Goal: Information Seeking & Learning: Learn about a topic

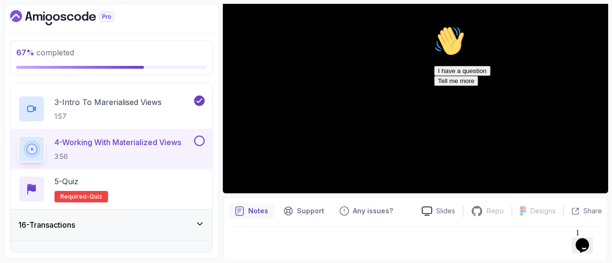
scroll to position [541, 0]
click at [148, 177] on div "5 - Quiz Required- quiz" at bounding box center [111, 188] width 186 height 27
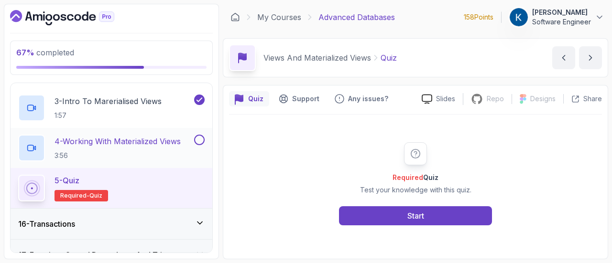
click at [198, 136] on button at bounding box center [199, 140] width 11 height 11
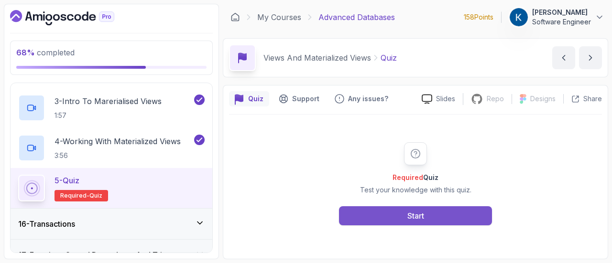
click at [395, 225] on button "Start" at bounding box center [415, 216] width 153 height 19
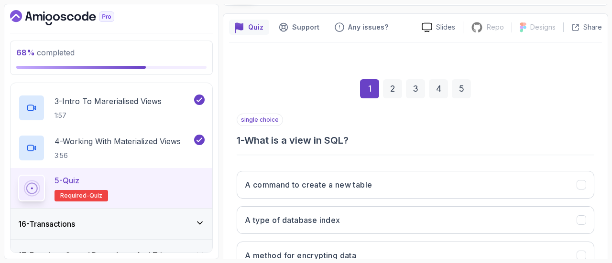
scroll to position [145, 0]
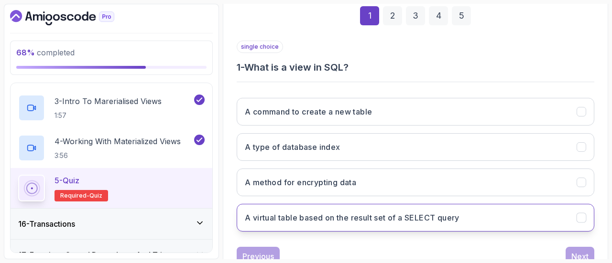
click at [440, 216] on h3 "A virtual table based on the result set of a SELECT query" at bounding box center [352, 217] width 215 height 11
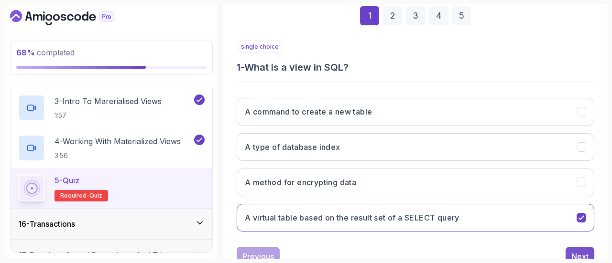
click at [568, 249] on button "Next" at bounding box center [580, 256] width 29 height 19
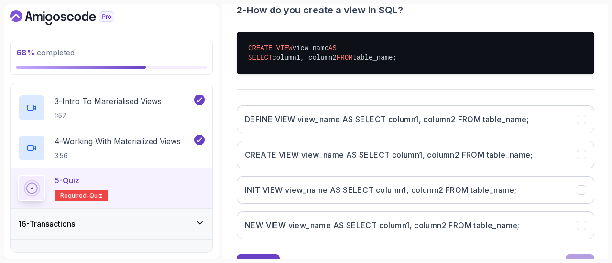
scroll to position [203, 0]
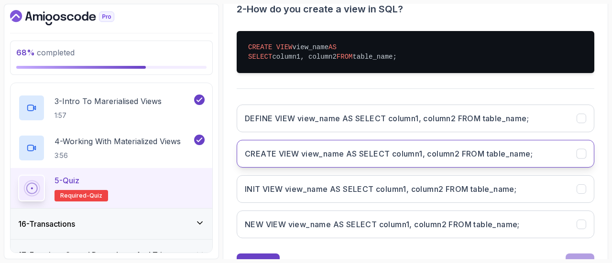
click at [431, 158] on button "CREATE VIEW view_name AS SELECT column1, column2 FROM table_name;" at bounding box center [416, 154] width 358 height 28
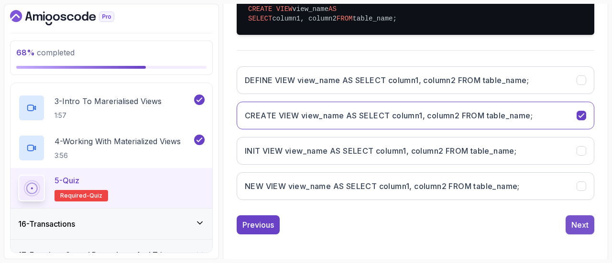
click at [589, 226] on button "Next" at bounding box center [580, 225] width 29 height 19
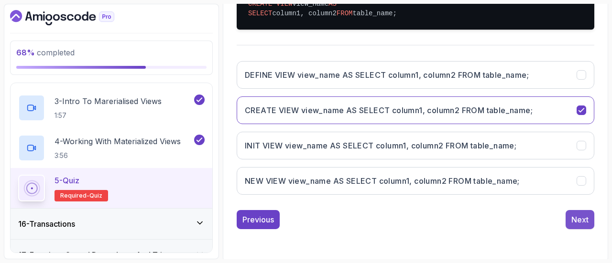
scroll to position [190, 0]
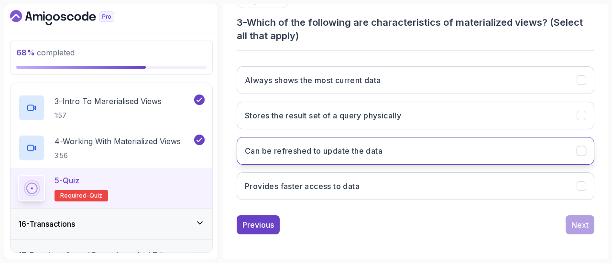
click at [433, 154] on button "Can be refreshed to update the data" at bounding box center [416, 151] width 358 height 28
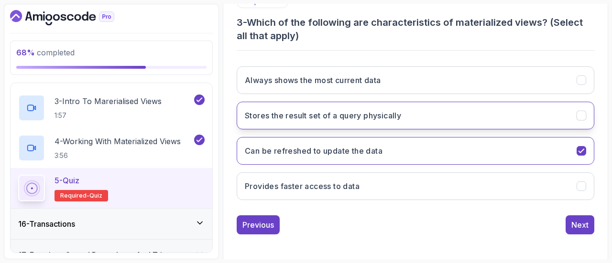
click at [457, 119] on button "Stores the result set of a query physically" at bounding box center [416, 116] width 358 height 28
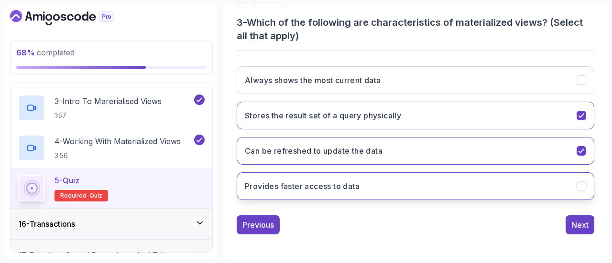
click at [474, 190] on button "Provides faster access to data" at bounding box center [416, 187] width 358 height 28
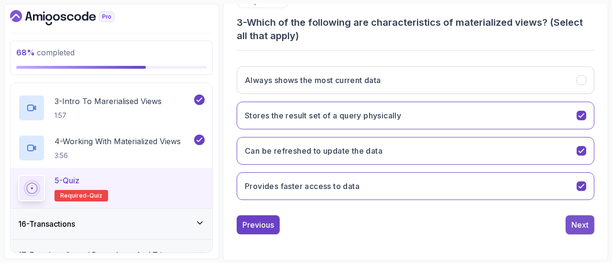
click at [589, 226] on button "Next" at bounding box center [580, 225] width 29 height 19
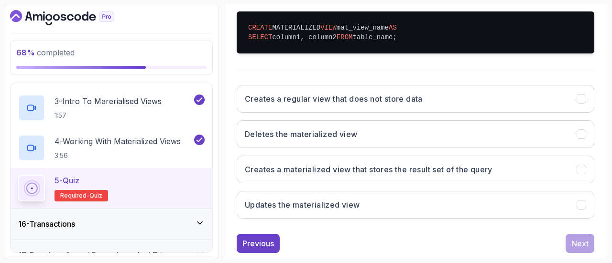
scroll to position [224, 0]
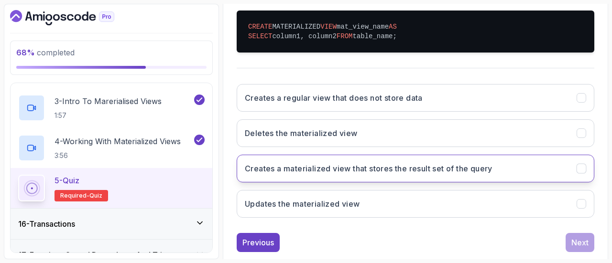
click at [506, 166] on button "Creates a materialized view that stores the result set of the query" at bounding box center [416, 169] width 358 height 28
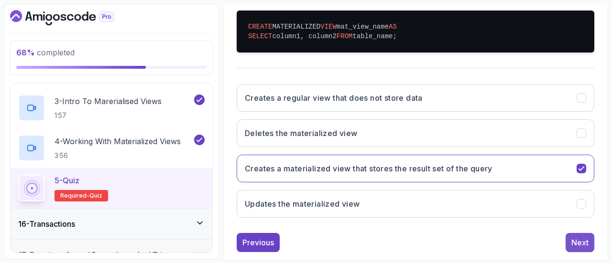
click at [575, 239] on div "Next" at bounding box center [579, 242] width 17 height 11
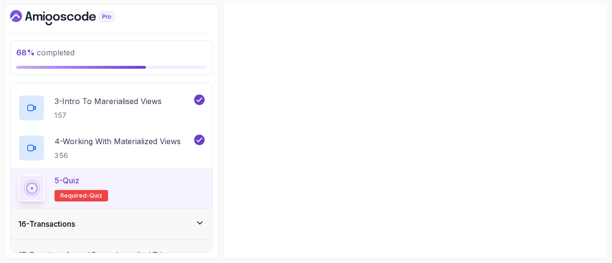
scroll to position [188, 0]
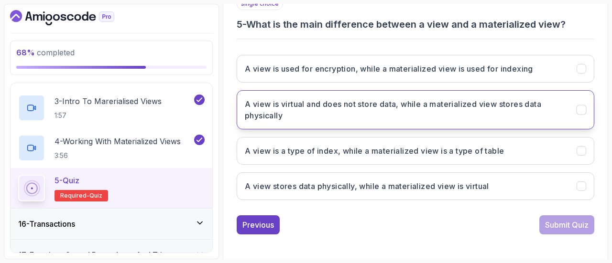
click at [496, 115] on h3 "A view is virtual and does not store data, while a materialized view stores dat…" at bounding box center [405, 109] width 320 height 23
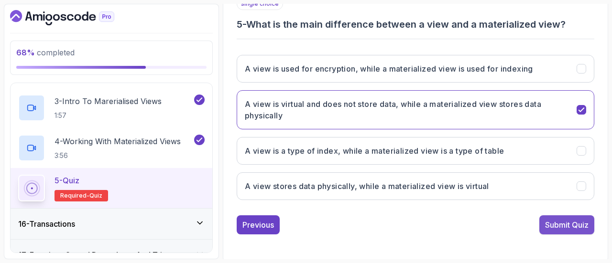
click at [558, 227] on div "Submit Quiz" at bounding box center [567, 224] width 44 height 11
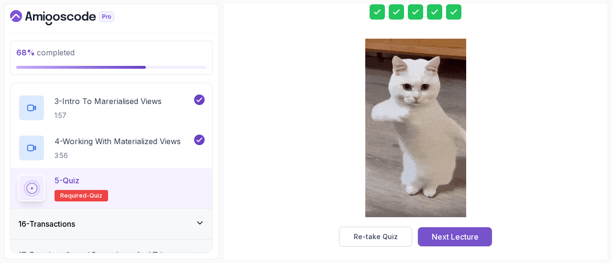
click at [476, 232] on div "Next Lecture" at bounding box center [455, 236] width 47 height 11
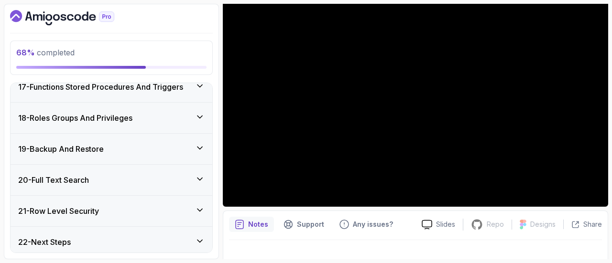
scroll to position [27, 0]
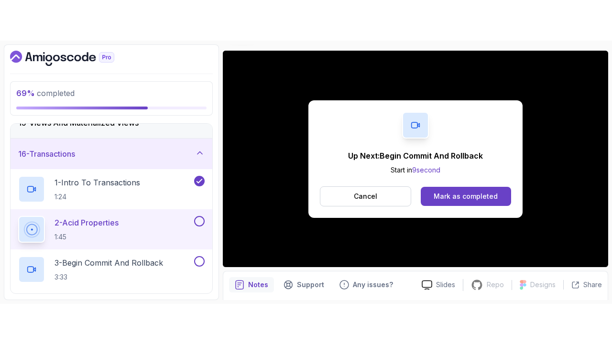
scroll to position [448, 0]
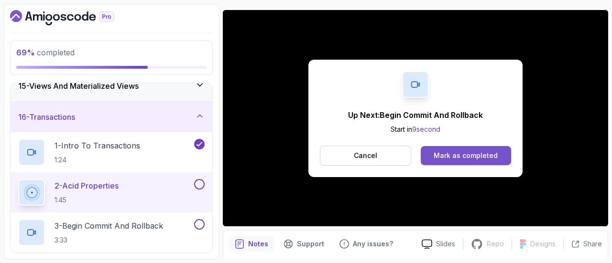
click at [464, 159] on div "Mark as completed" at bounding box center [466, 156] width 64 height 10
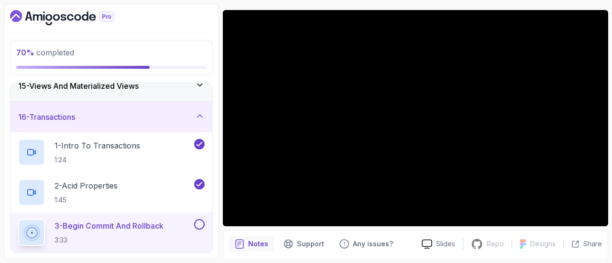
scroll to position [27, 0]
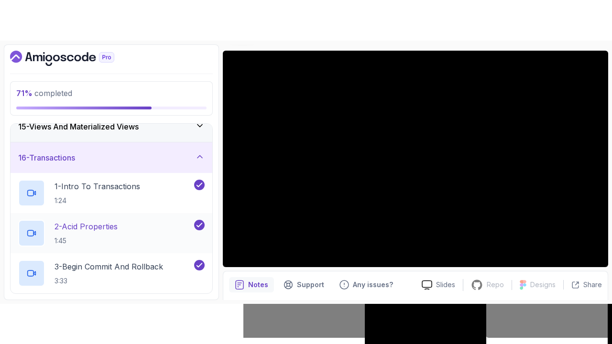
scroll to position [530, 0]
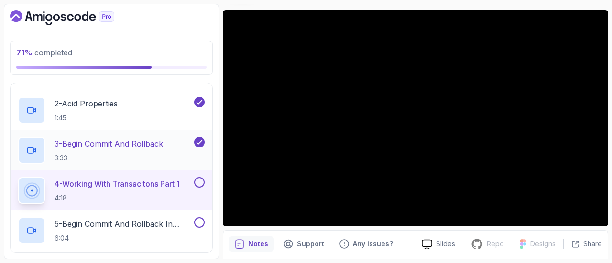
click at [162, 153] on p "3:33" at bounding box center [109, 158] width 109 height 10
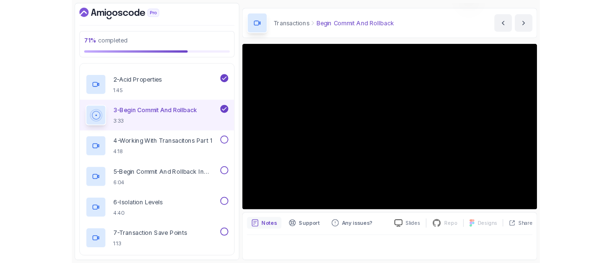
scroll to position [27, 0]
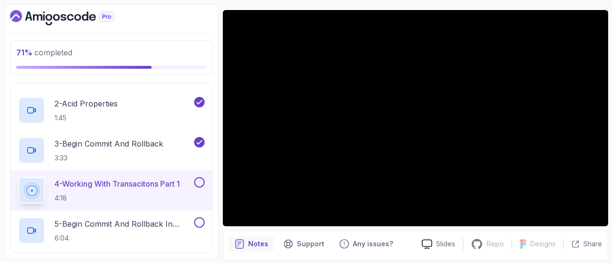
scroll to position [27, 0]
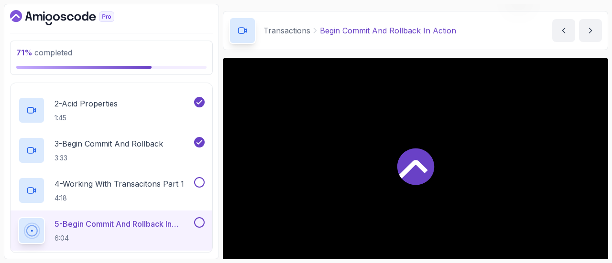
scroll to position [75, 0]
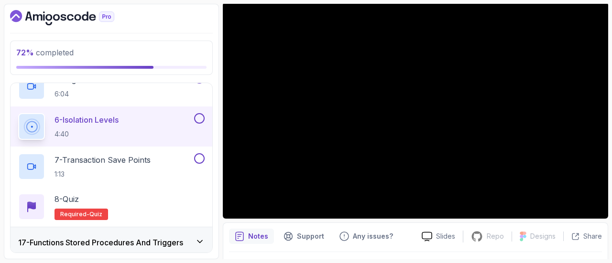
scroll to position [27, 0]
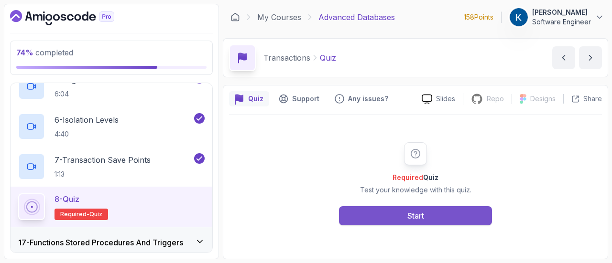
click at [475, 208] on button "Start" at bounding box center [415, 216] width 153 height 19
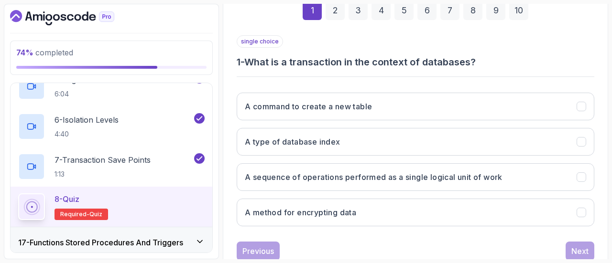
scroll to position [152, 0]
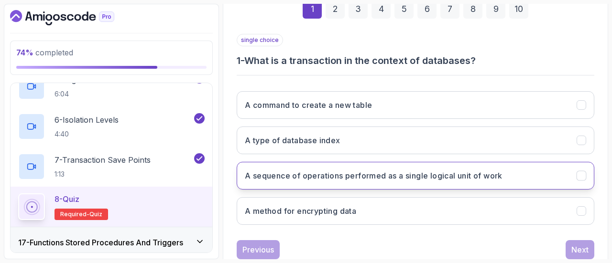
click at [459, 181] on button "A sequence of operations performed as a single logical unit of work" at bounding box center [416, 176] width 358 height 28
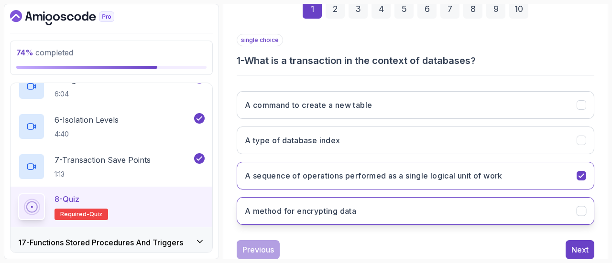
scroll to position [176, 0]
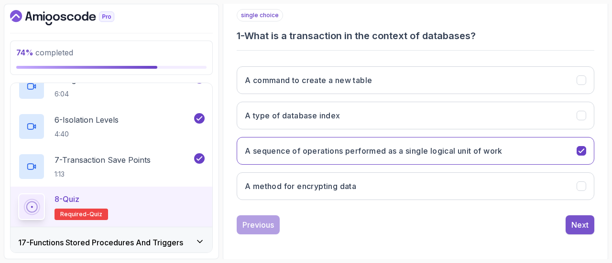
click at [575, 217] on button "Next" at bounding box center [580, 225] width 29 height 19
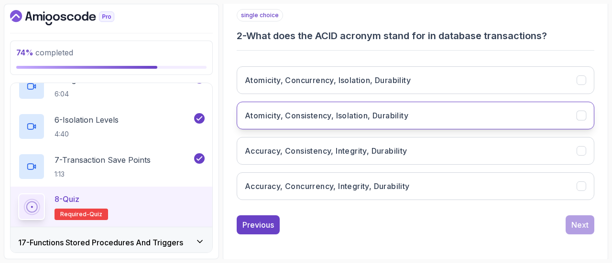
click at [526, 118] on button "Atomicity, Consistency, Isolation, Durability" at bounding box center [416, 116] width 358 height 28
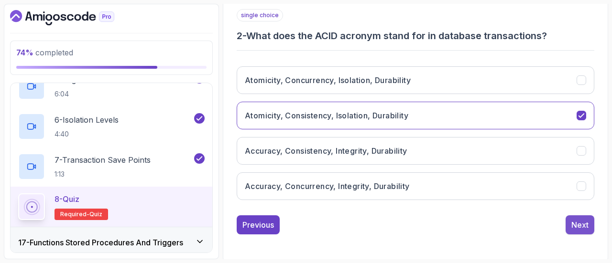
click at [579, 221] on div "Next" at bounding box center [579, 224] width 17 height 11
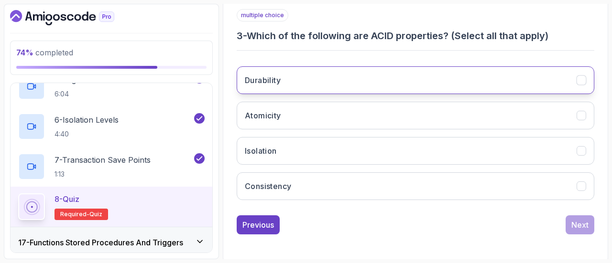
click at [504, 77] on button "Durability" at bounding box center [416, 80] width 358 height 28
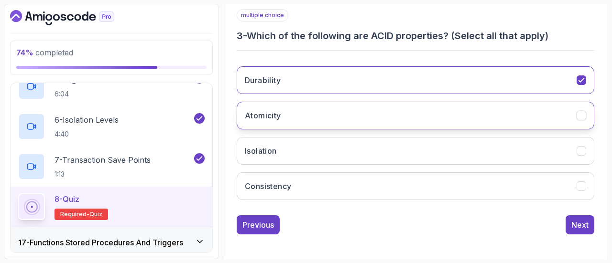
click at [498, 116] on button "Atomicity" at bounding box center [416, 116] width 358 height 28
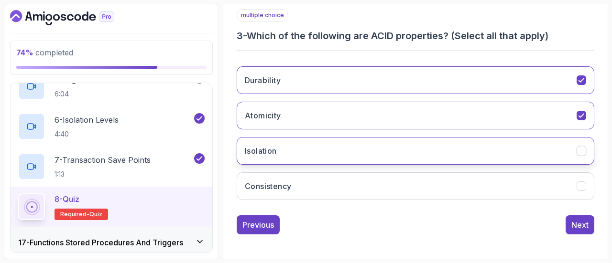
click at [492, 150] on button "Isolation" at bounding box center [416, 151] width 358 height 28
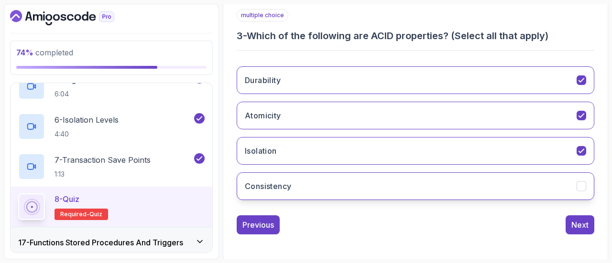
click at [497, 182] on button "Consistency" at bounding box center [416, 187] width 358 height 28
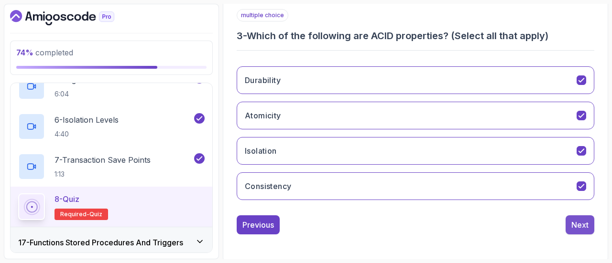
click at [589, 223] on button "Next" at bounding box center [580, 225] width 29 height 19
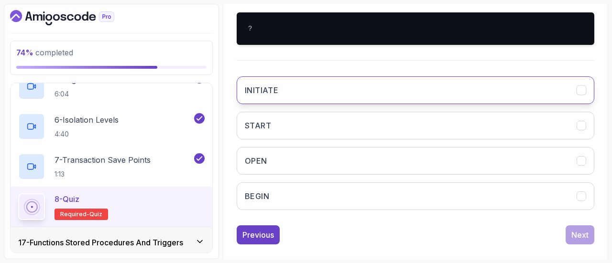
scroll to position [223, 0]
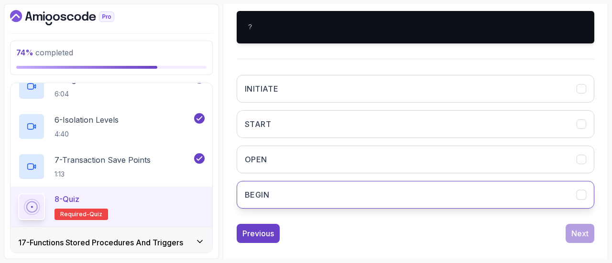
click at [478, 195] on button "BEGIN" at bounding box center [416, 195] width 358 height 28
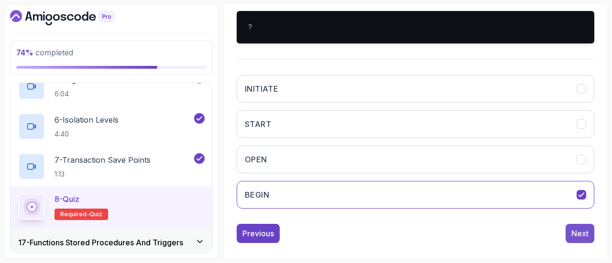
click at [576, 224] on button "Next" at bounding box center [580, 233] width 29 height 19
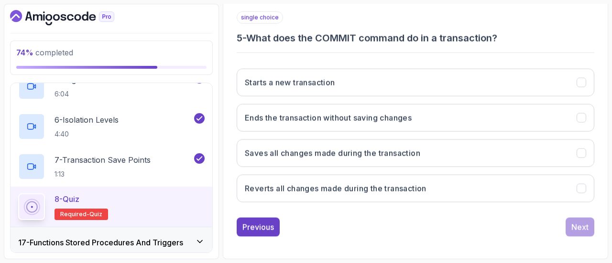
scroll to position [176, 0]
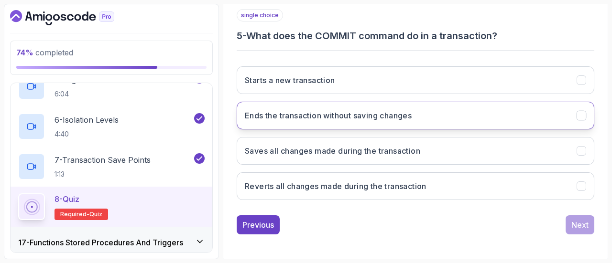
click at [492, 119] on button "Ends the transaction without saving changes" at bounding box center [416, 116] width 358 height 28
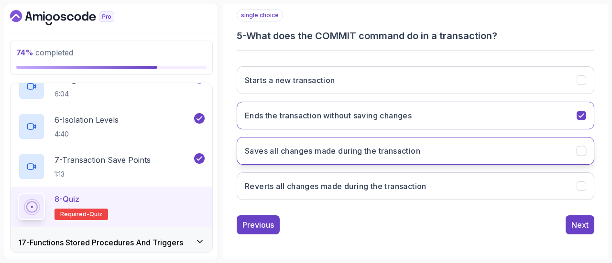
click at [493, 153] on button "Saves all changes made during the transaction" at bounding box center [416, 151] width 358 height 28
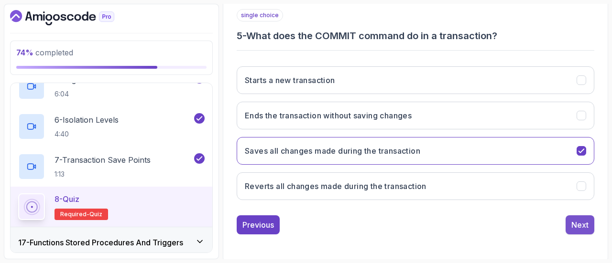
click at [567, 222] on button "Next" at bounding box center [580, 225] width 29 height 19
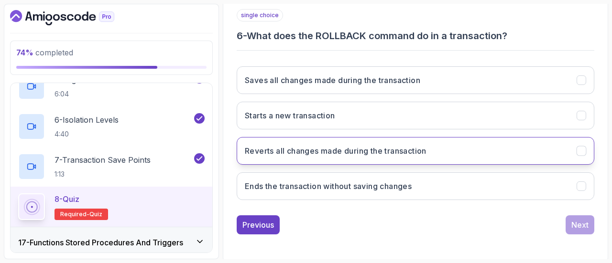
click at [512, 153] on button "Reverts all changes made during the transaction" at bounding box center [416, 151] width 358 height 28
click at [576, 220] on div "Next" at bounding box center [579, 224] width 17 height 11
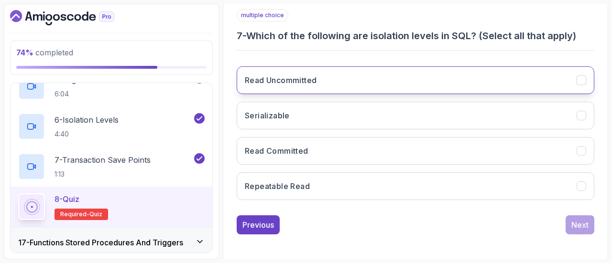
click at [501, 87] on button "Read Uncommitted" at bounding box center [416, 80] width 358 height 28
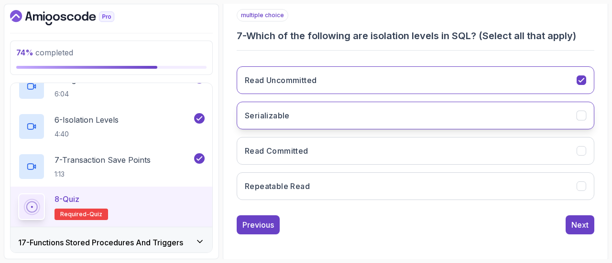
click at [494, 110] on button "Serializable" at bounding box center [416, 116] width 358 height 28
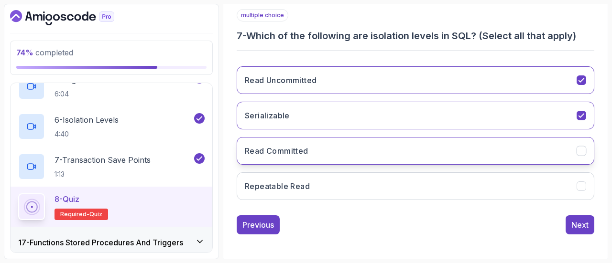
click at [476, 146] on button "Read Committed" at bounding box center [416, 151] width 358 height 28
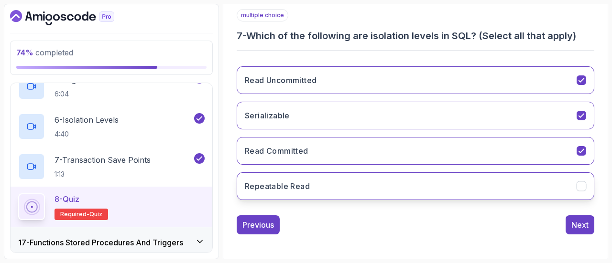
click at [486, 187] on button "Repeatable Read" at bounding box center [416, 187] width 358 height 28
click at [544, 192] on button "Repeatable Read" at bounding box center [416, 187] width 358 height 28
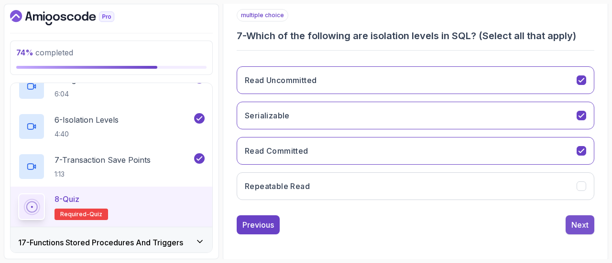
click at [592, 222] on button "Next" at bounding box center [580, 225] width 29 height 19
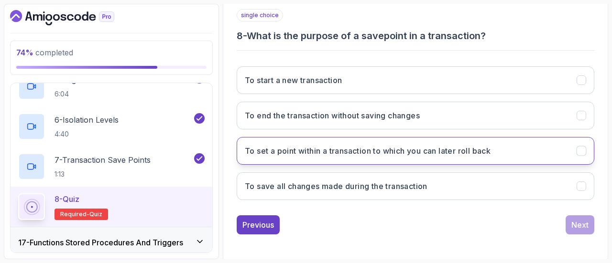
click at [498, 148] on button "To set a point within a transaction to which you can later roll back" at bounding box center [416, 151] width 358 height 28
click at [569, 230] on button "Next" at bounding box center [580, 225] width 29 height 19
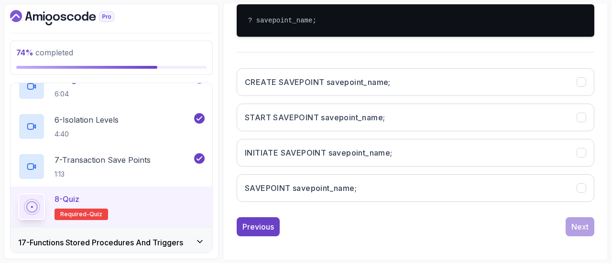
scroll to position [232, 0]
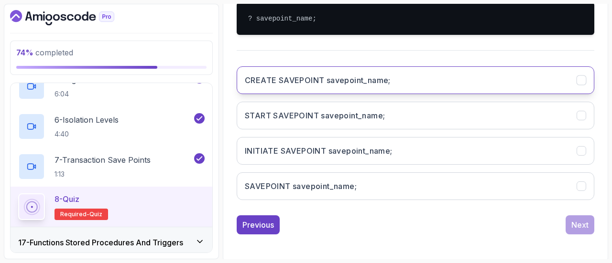
click at [493, 70] on button "CREATE SAVEPOINT savepoint_name;" at bounding box center [416, 80] width 358 height 28
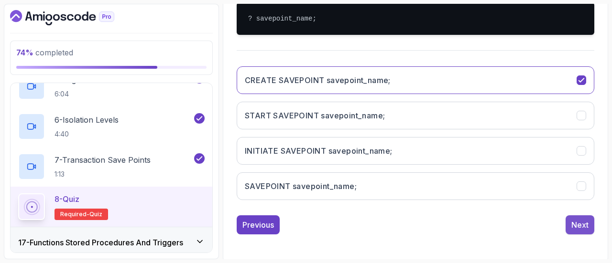
click at [584, 229] on button "Next" at bounding box center [580, 225] width 29 height 19
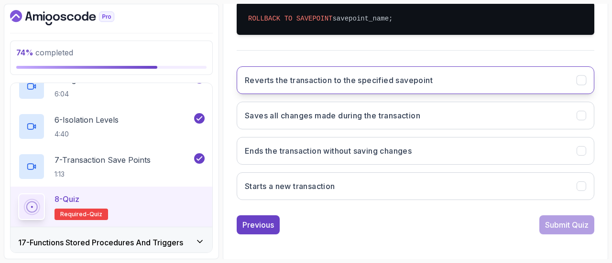
click at [505, 87] on button "Reverts the transaction to the specified savepoint" at bounding box center [416, 80] width 358 height 28
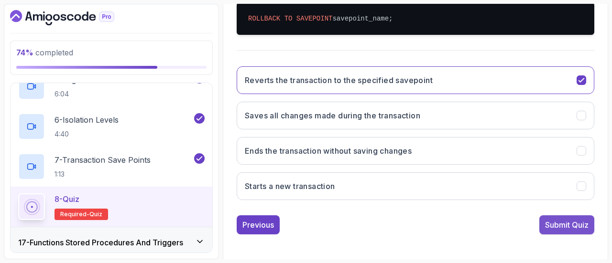
click at [568, 220] on div "Submit Quiz" at bounding box center [567, 224] width 44 height 11
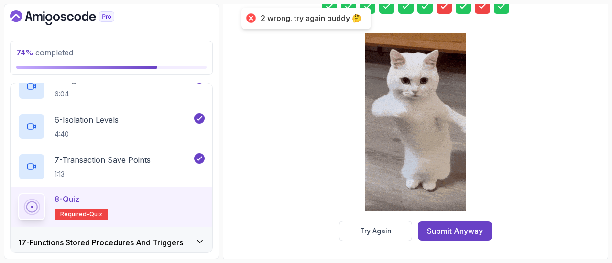
scroll to position [170, 0]
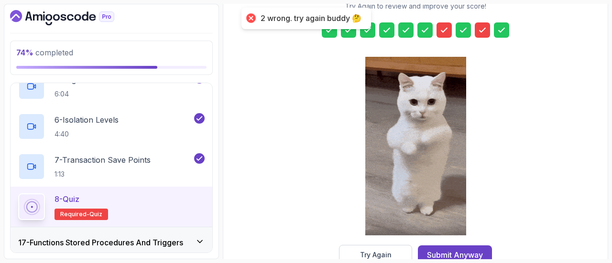
click at [479, 30] on icon at bounding box center [483, 30] width 10 height 10
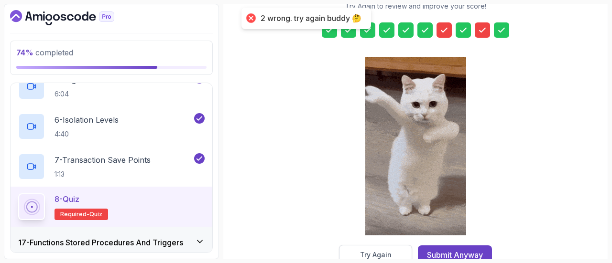
click at [383, 251] on div "Try Again" at bounding box center [376, 256] width 32 height 10
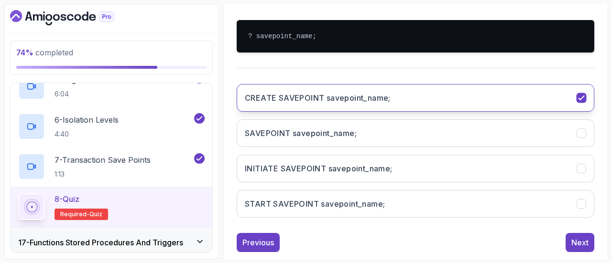
scroll to position [215, 0]
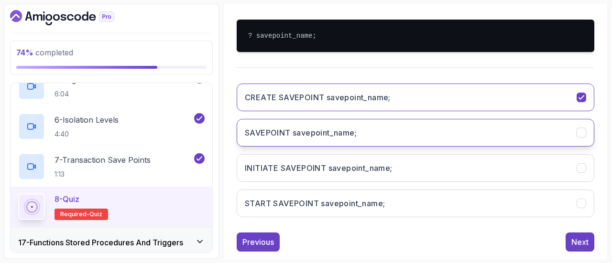
click at [451, 135] on button "SAVEPOINT savepoint_name;" at bounding box center [416, 133] width 358 height 28
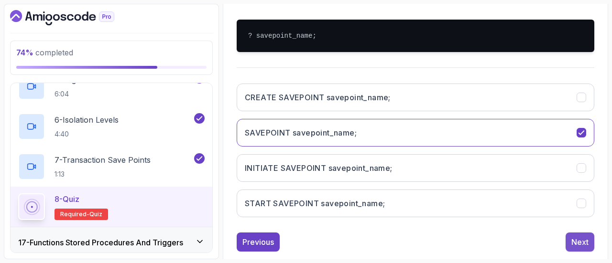
click at [576, 238] on div "Next" at bounding box center [579, 242] width 17 height 11
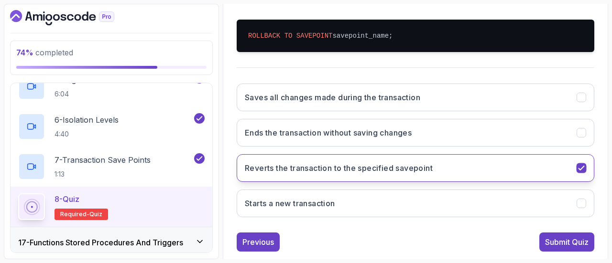
scroll to position [82, 0]
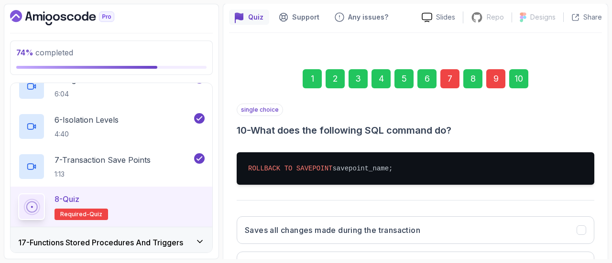
click at [446, 81] on div "7" at bounding box center [449, 78] width 19 height 19
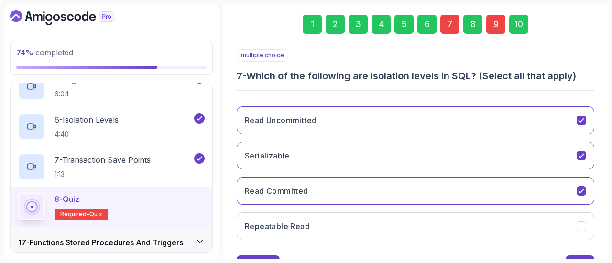
scroll to position [152, 0]
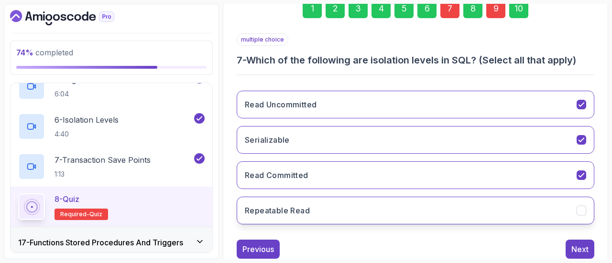
click at [482, 204] on button "Repeatable Read" at bounding box center [416, 211] width 358 height 28
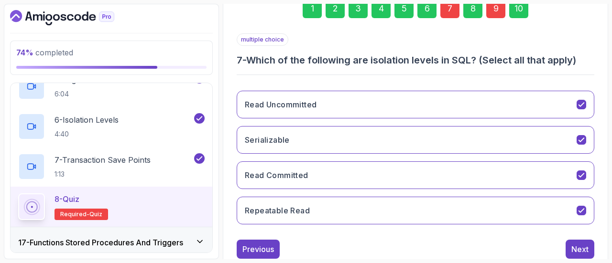
click at [519, 17] on div "10" at bounding box center [518, 8] width 19 height 19
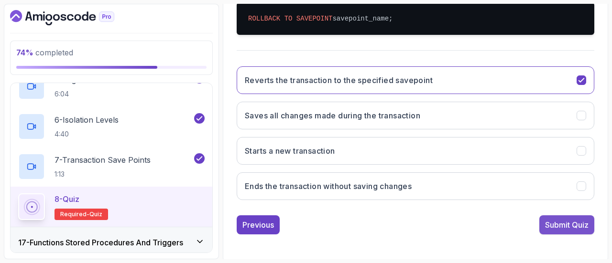
click at [584, 219] on div "Submit Quiz" at bounding box center [567, 224] width 44 height 11
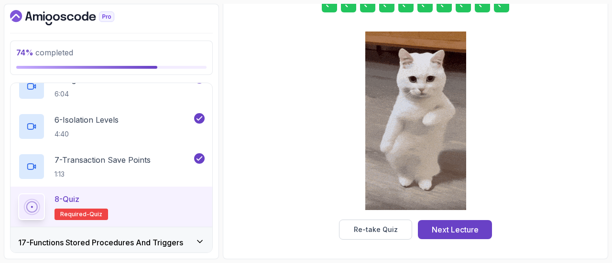
scroll to position [194, 0]
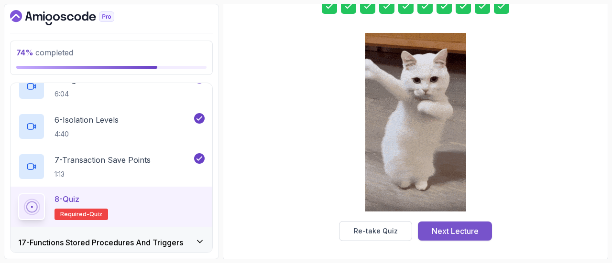
click at [456, 228] on div "Next Lecture" at bounding box center [455, 231] width 47 height 11
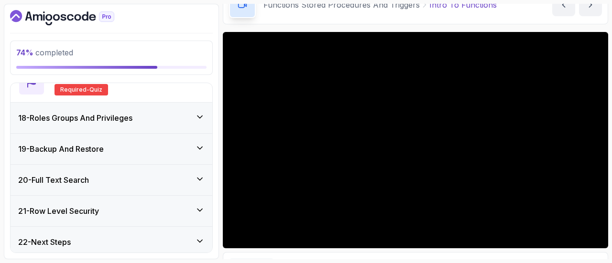
scroll to position [27, 0]
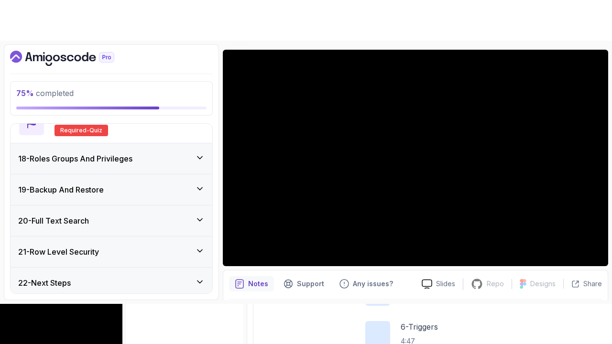
scroll to position [710, 0]
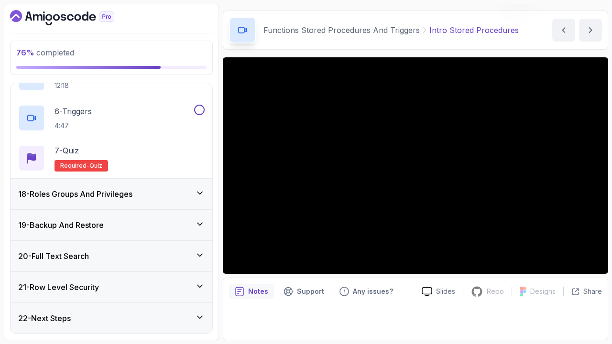
scroll to position [27, 0]
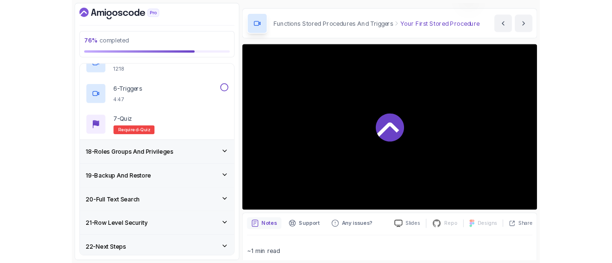
scroll to position [790, 0]
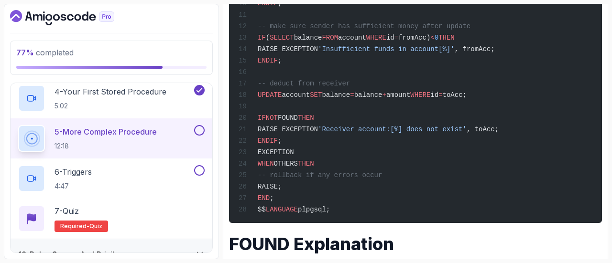
scroll to position [513, 0]
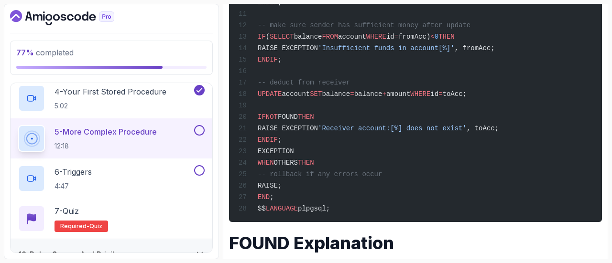
drag, startPoint x: 273, startPoint y: 170, endPoint x: 343, endPoint y: 198, distance: 75.5
click at [343, 198] on div "CREATE OR REPLACE PROCEDURE transfer_funds(fromAcc INT , toAcc INT , amount NUM…" at bounding box center [416, 42] width 358 height 350
click at [337, 196] on div "CREATE OR REPLACE PROCEDURE transfer_funds(fromAcc INT , toAcc INT , amount NUM…" at bounding box center [416, 42] width 358 height 350
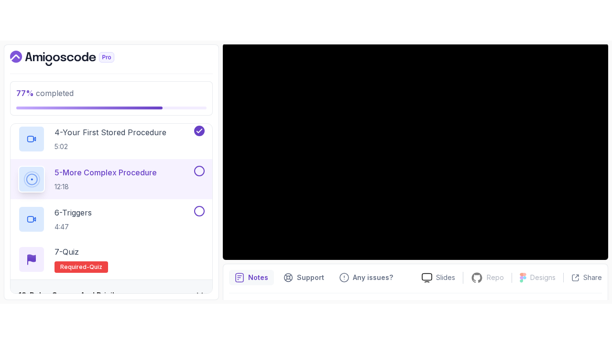
scroll to position [67, 0]
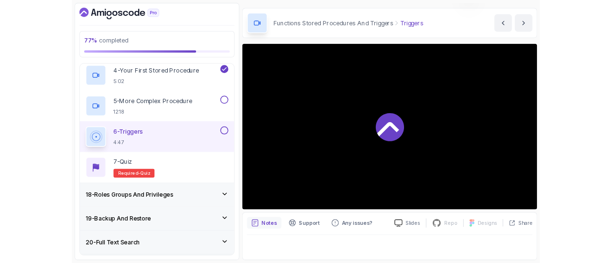
scroll to position [67, 0]
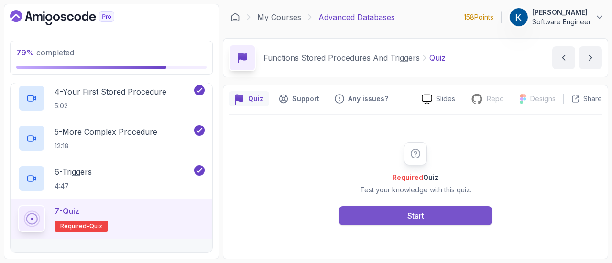
click at [431, 213] on button "Start" at bounding box center [415, 216] width 153 height 19
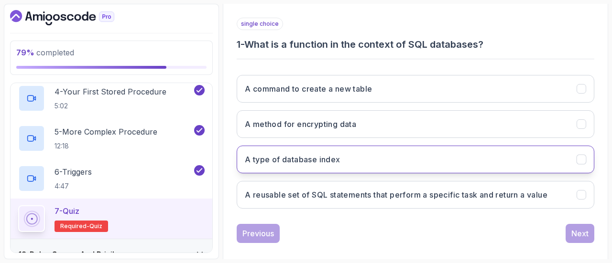
scroll to position [168, 0]
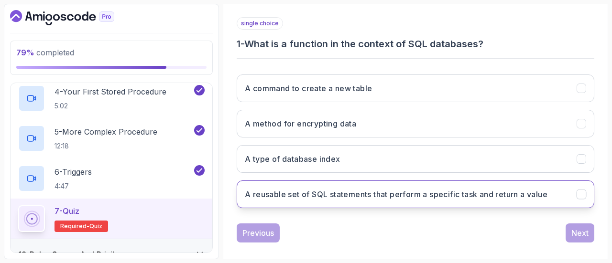
click at [455, 199] on button "A reusable set of SQL statements that perform a specific task and return a value" at bounding box center [416, 195] width 358 height 28
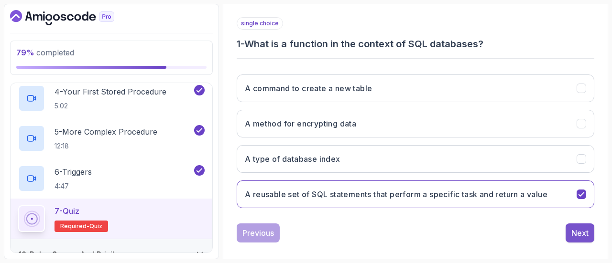
click at [582, 230] on div "Next" at bounding box center [579, 233] width 17 height 11
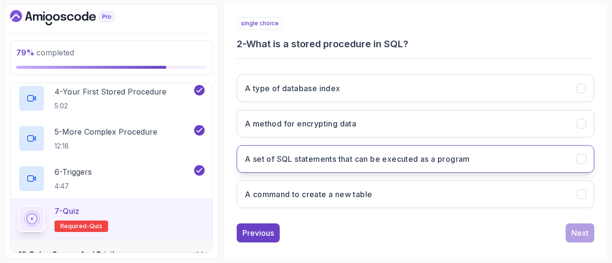
click at [463, 167] on button "A set of SQL statements that can be executed as a program" at bounding box center [416, 159] width 358 height 28
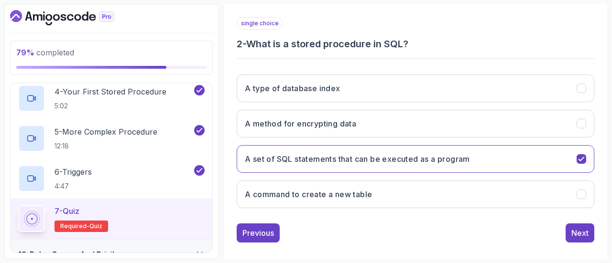
click at [557, 235] on div "Previous Next" at bounding box center [416, 233] width 358 height 19
click at [579, 232] on div "Next" at bounding box center [579, 233] width 17 height 11
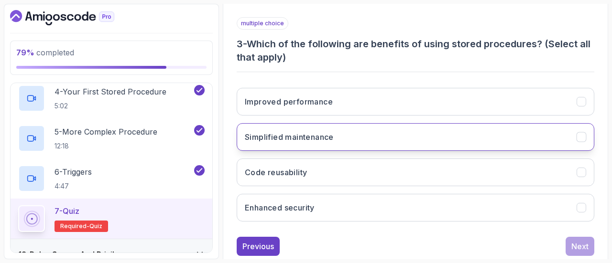
click at [394, 139] on button "Simplified maintenance" at bounding box center [416, 137] width 358 height 28
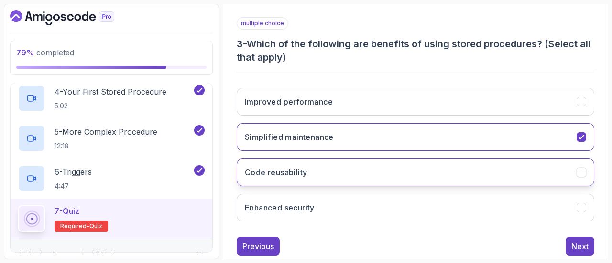
click at [395, 171] on button "Code reusability" at bounding box center [416, 173] width 358 height 28
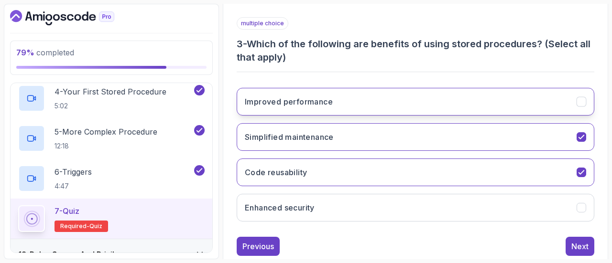
click at [390, 104] on button "Improved performance" at bounding box center [416, 102] width 358 height 28
click at [415, 99] on button "Improved performance" at bounding box center [416, 102] width 358 height 28
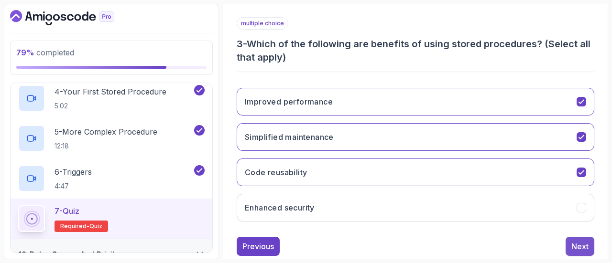
click at [572, 245] on div "Next" at bounding box center [579, 246] width 17 height 11
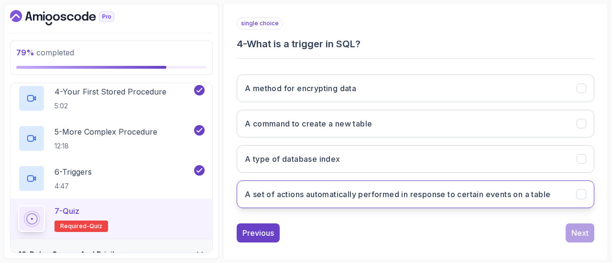
click at [403, 202] on button "A set of actions automatically performed in response to certain events on a tab…" at bounding box center [416, 195] width 358 height 28
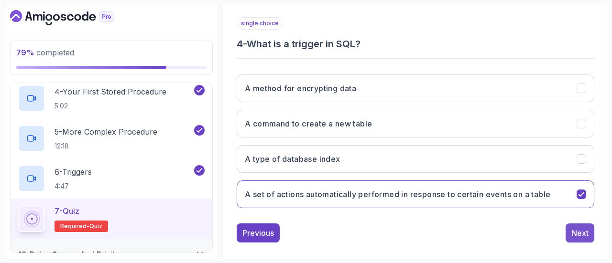
click at [581, 237] on button "Next" at bounding box center [580, 233] width 29 height 19
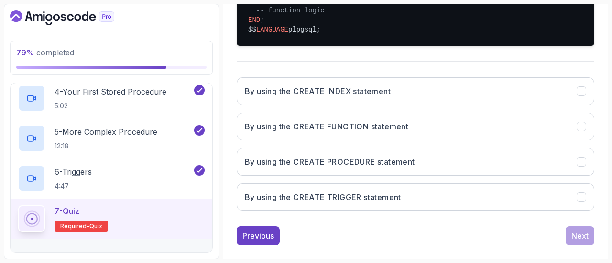
scroll to position [255, 0]
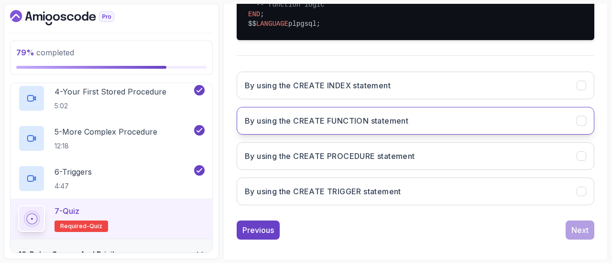
click at [392, 127] on h3 "By using the CREATE FUNCTION statement" at bounding box center [327, 120] width 164 height 11
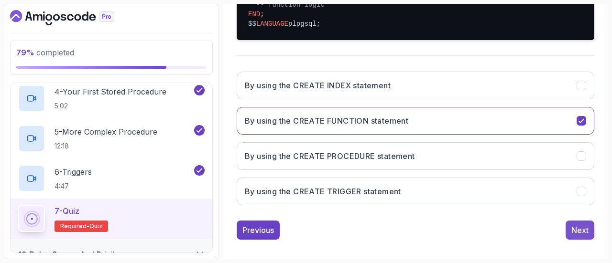
click at [583, 236] on div "Next" at bounding box center [579, 230] width 17 height 11
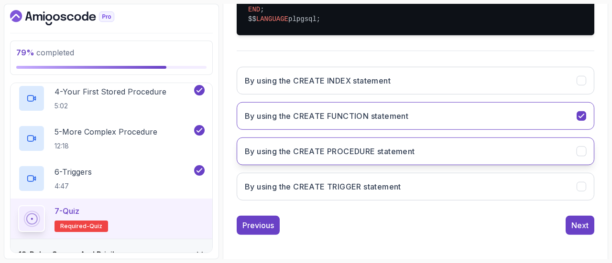
scroll to position [176, 0]
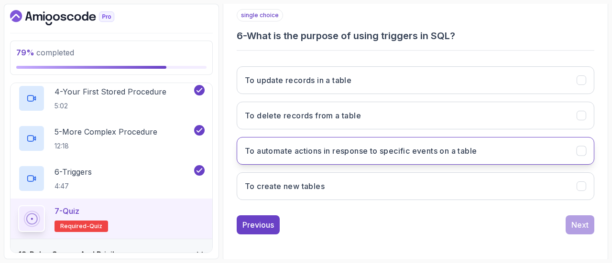
click at [412, 157] on button "To automate actions in response to specific events on a table" at bounding box center [416, 151] width 358 height 28
click at [566, 222] on button "Next" at bounding box center [580, 225] width 29 height 19
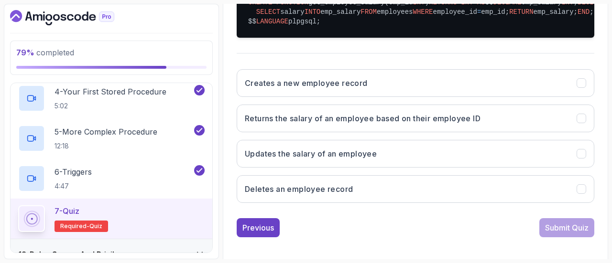
scroll to position [250, 0]
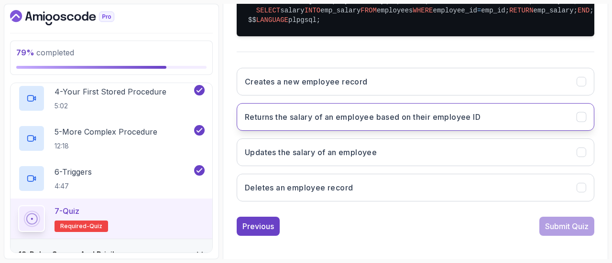
click at [473, 123] on h3 "Returns the salary of an employee based on their employee ID" at bounding box center [363, 116] width 236 height 11
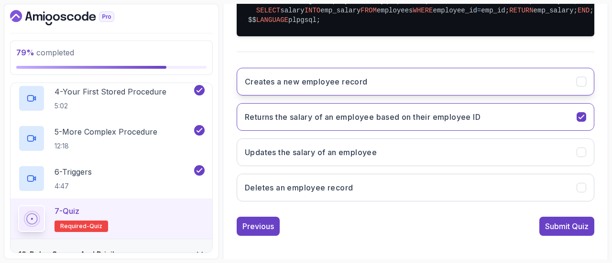
scroll to position [308, 0]
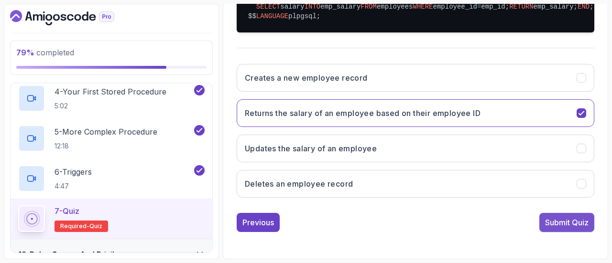
click at [562, 227] on div "Submit Quiz" at bounding box center [567, 222] width 44 height 11
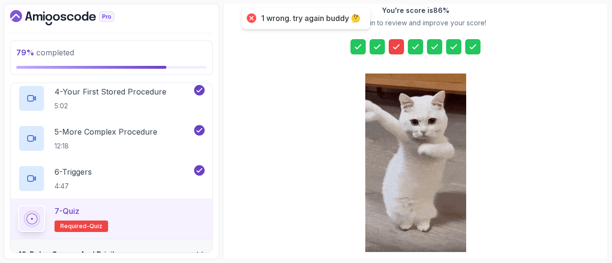
scroll to position [153, 0]
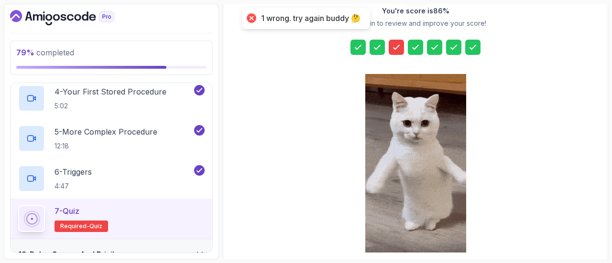
click at [399, 45] on icon at bounding box center [397, 48] width 10 height 10
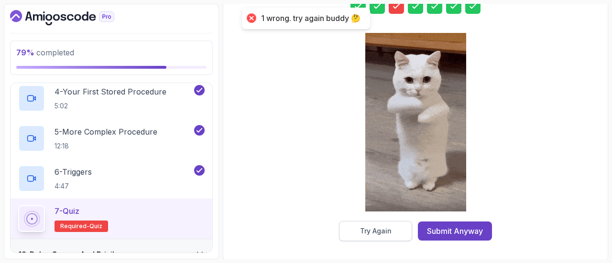
click at [377, 227] on div "Try Again" at bounding box center [376, 232] width 32 height 10
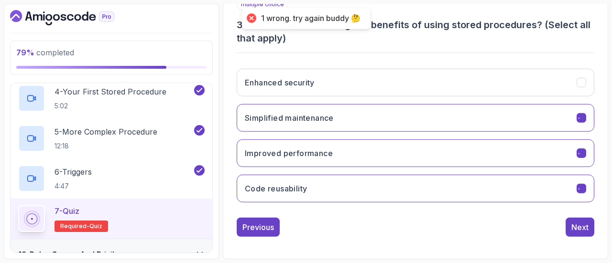
scroll to position [190, 0]
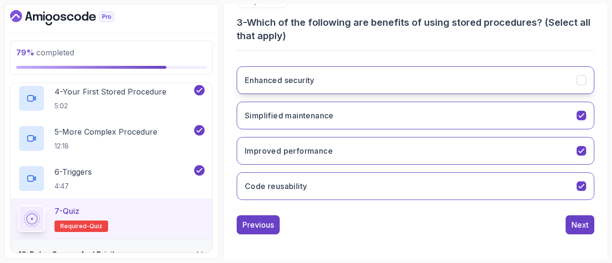
click at [470, 87] on button "Enhanced security" at bounding box center [416, 80] width 358 height 28
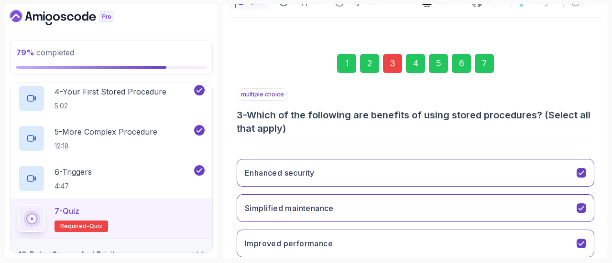
click at [479, 63] on div "7" at bounding box center [484, 63] width 19 height 19
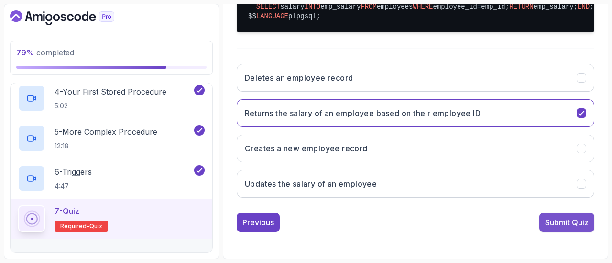
click at [572, 222] on div "Submit Quiz" at bounding box center [567, 222] width 44 height 11
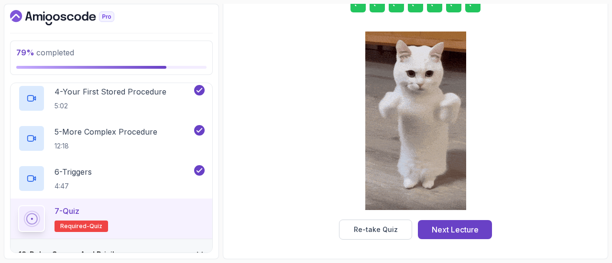
scroll to position [194, 0]
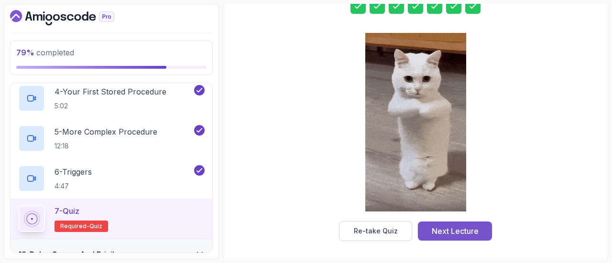
click at [457, 226] on div "Next Lecture" at bounding box center [455, 231] width 47 height 11
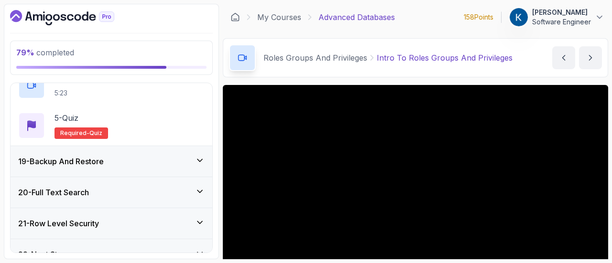
scroll to position [710, 0]
